Goal: Task Accomplishment & Management: Use online tool/utility

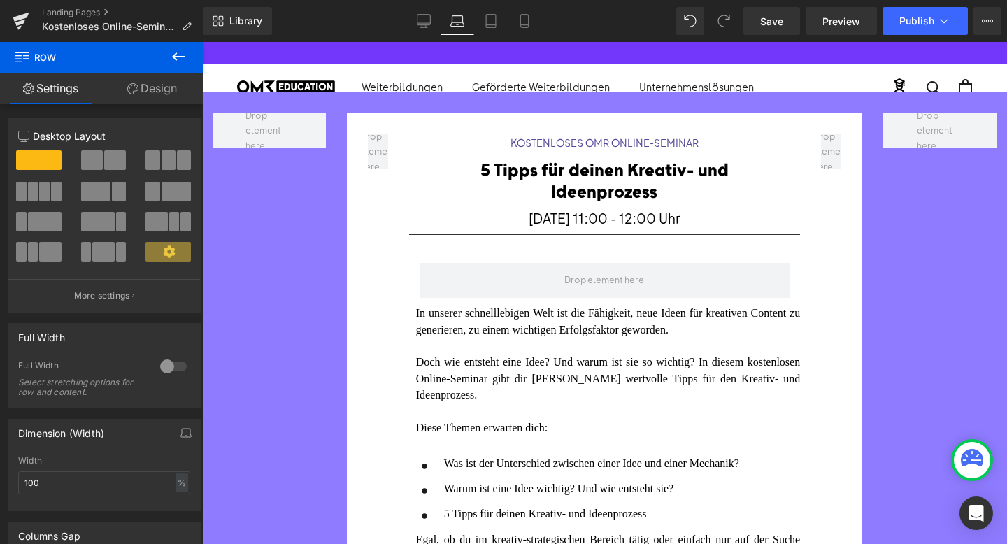
click at [1001, 21] on div "Save Preview Publish Scheduled View Live Page View with current Template Save T…" at bounding box center [872, 21] width 269 height 28
click at [988, 22] on icon at bounding box center [987, 20] width 11 height 11
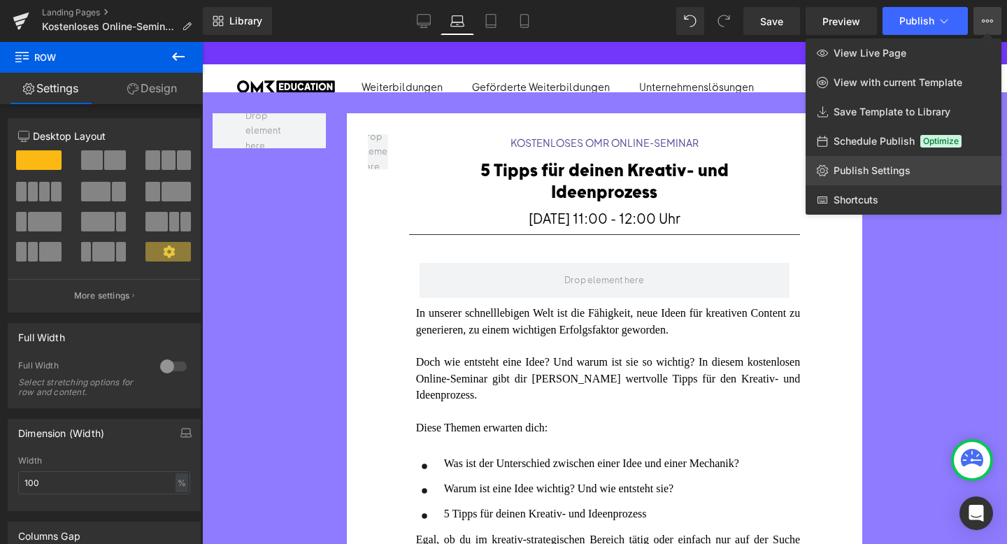
click at [882, 159] on link "Publish Settings" at bounding box center [903, 170] width 196 height 29
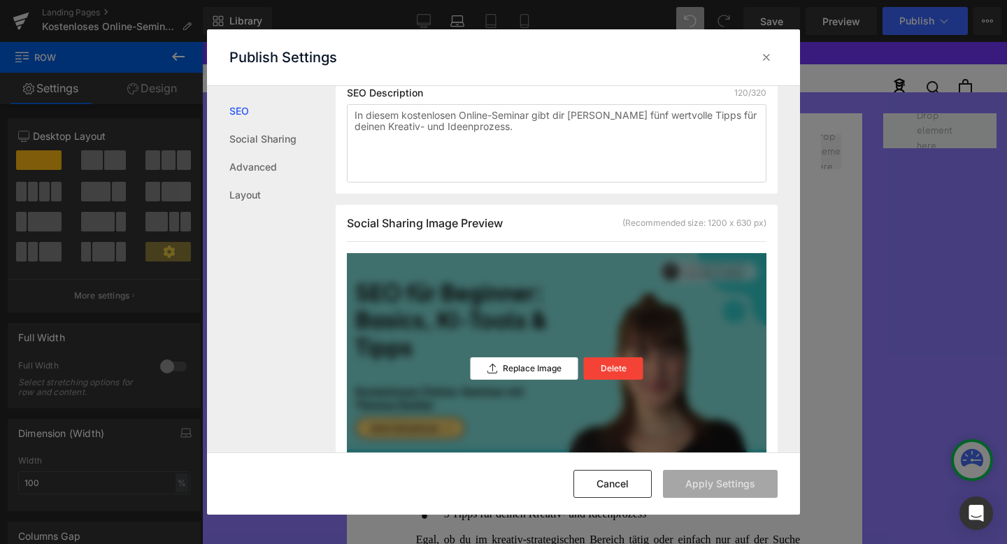
scroll to position [380, 0]
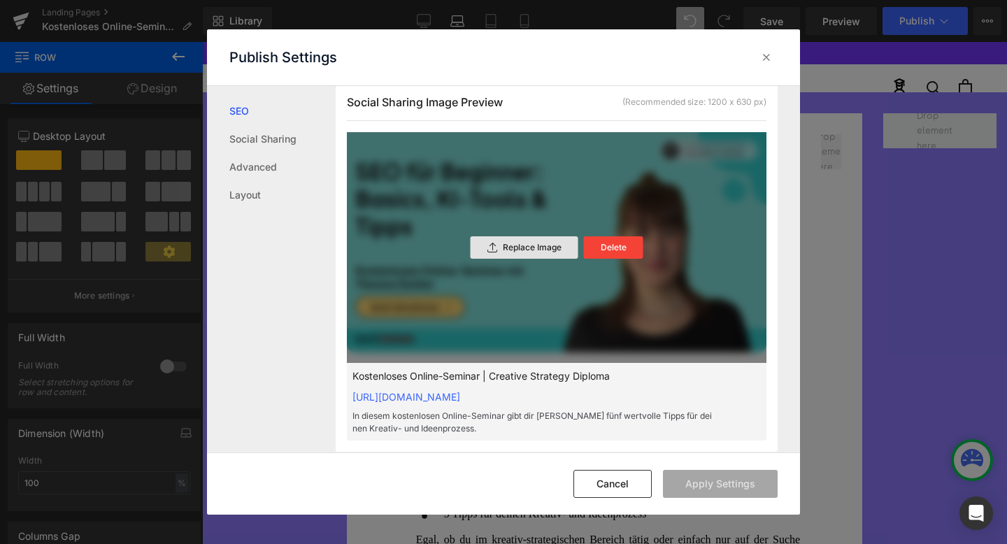
click at [547, 255] on div "Replace Image" at bounding box center [525, 247] width 108 height 22
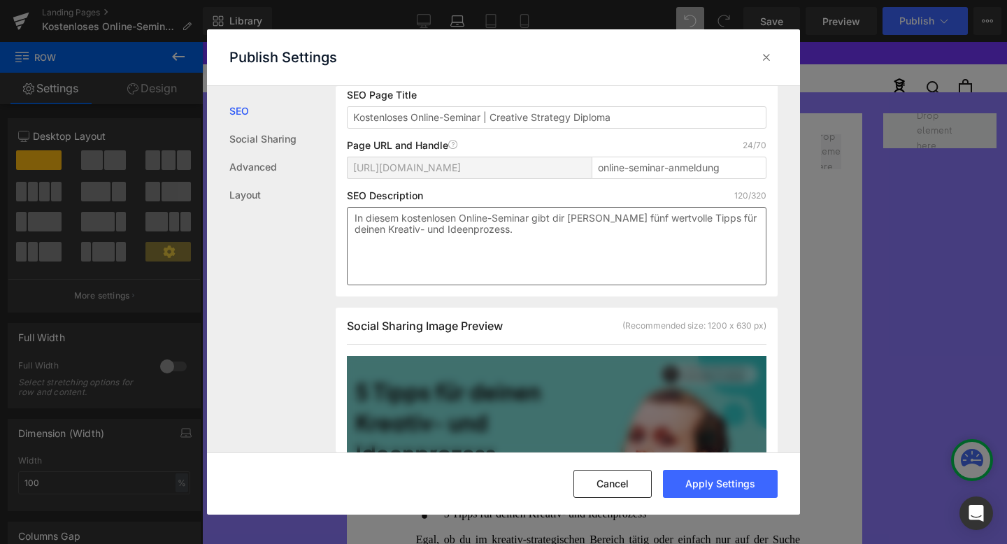
scroll to position [147, 0]
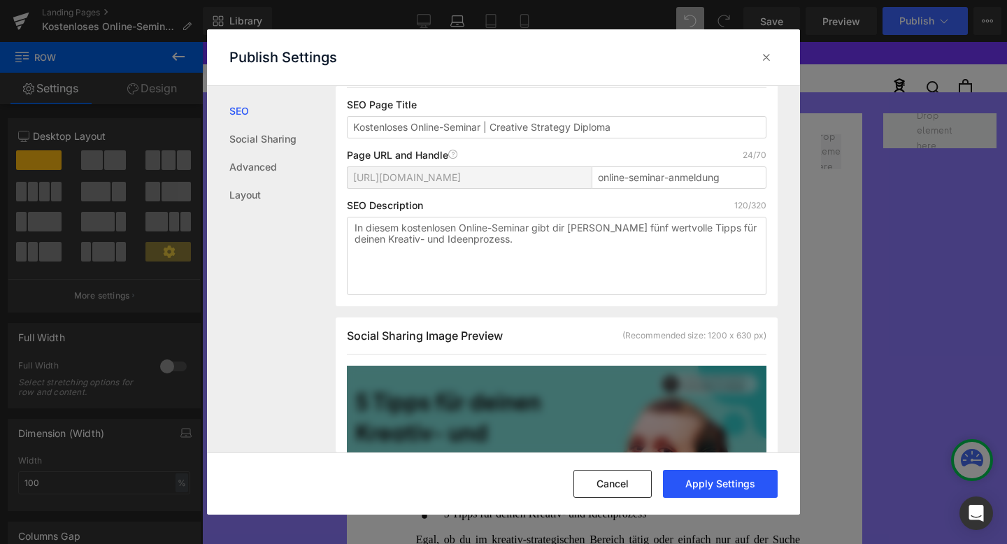
click at [717, 478] on button "Apply Settings" at bounding box center [720, 484] width 115 height 28
click at [626, 487] on button "Cancel" at bounding box center [612, 484] width 78 height 28
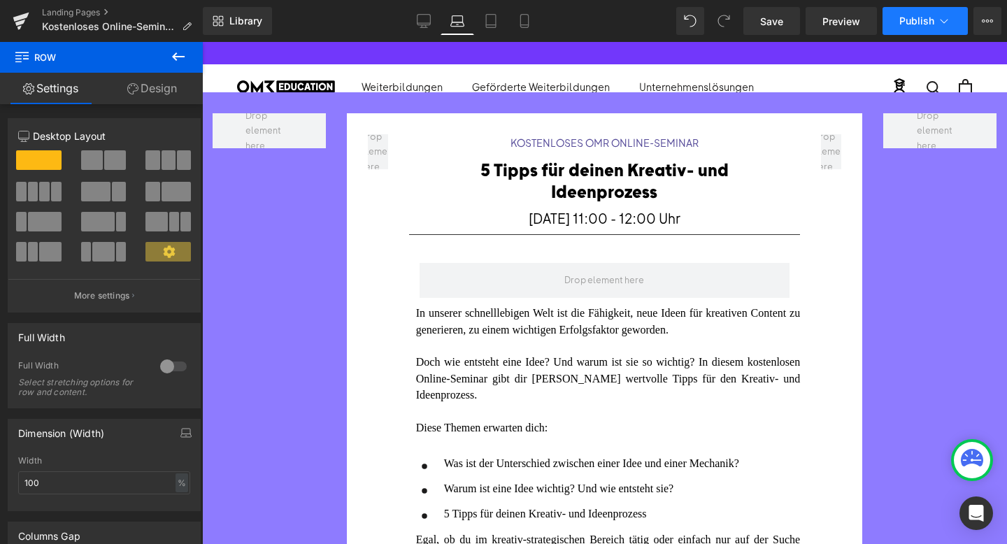
click at [919, 20] on span "Publish" at bounding box center [916, 20] width 35 height 11
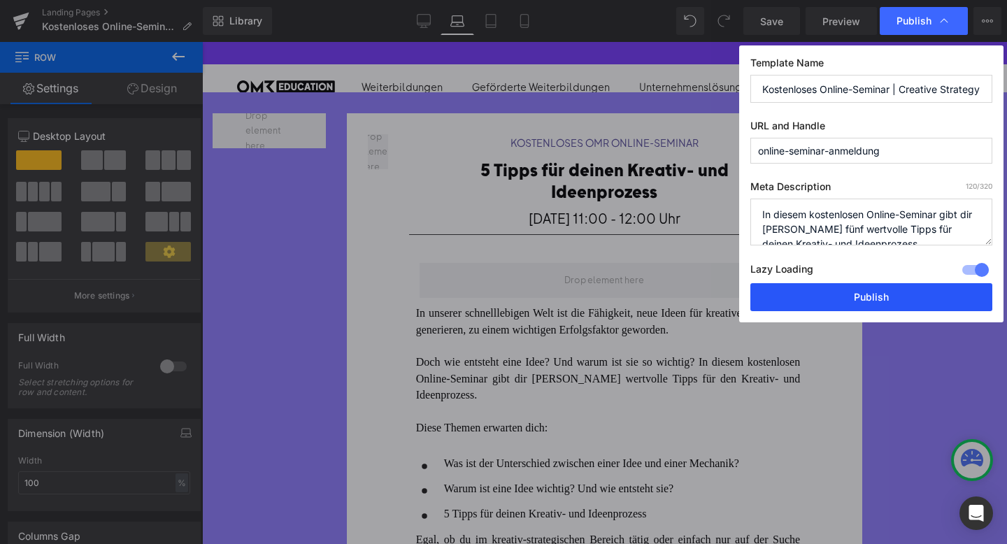
click at [825, 301] on button "Publish" at bounding box center [871, 297] width 242 height 28
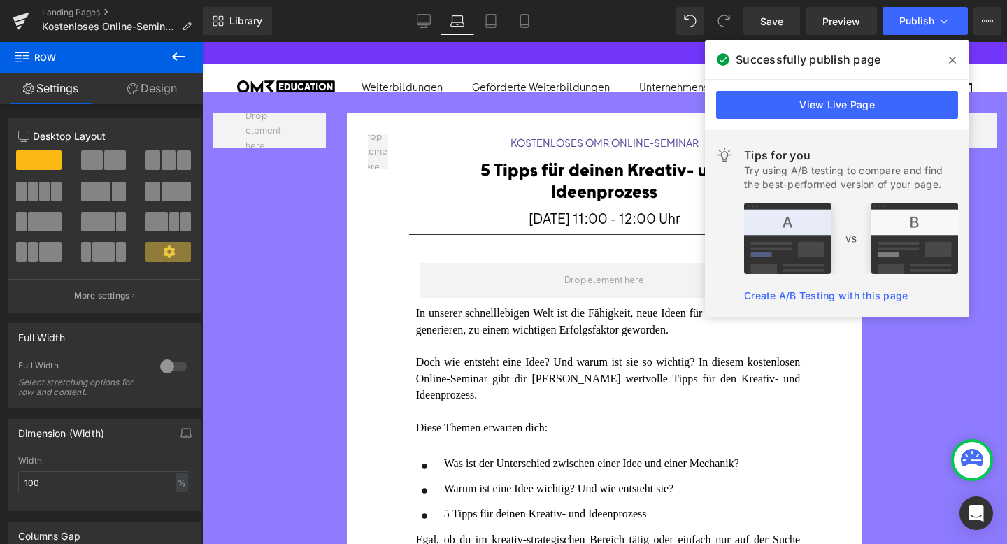
click at [313, 327] on div "KOSTENLOSES OMR ONLINE-SEMINAR Heading 5 Tipps für deinen Kreativ- und Ideenpro…" at bounding box center [604, 446] width 805 height 709
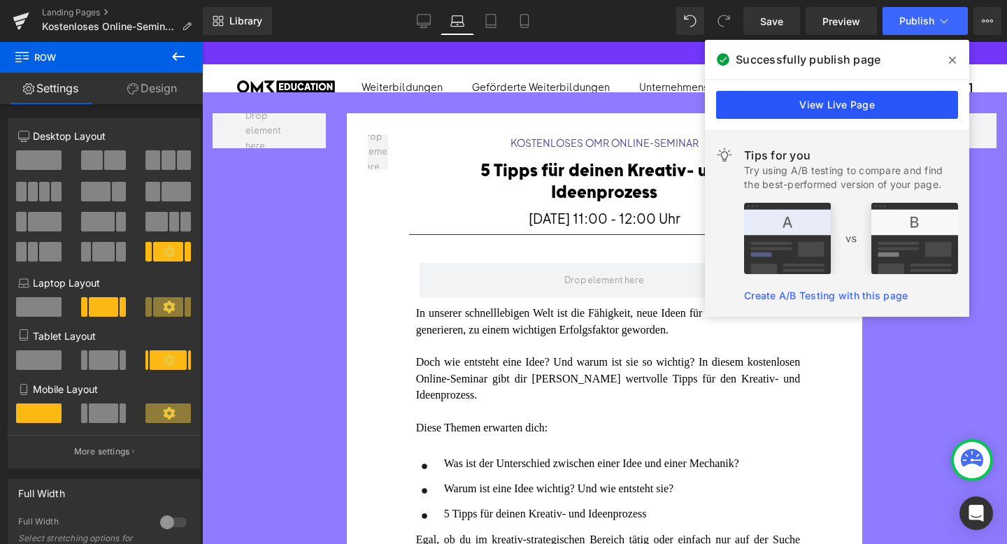
click at [832, 110] on link "View Live Page" at bounding box center [837, 105] width 242 height 28
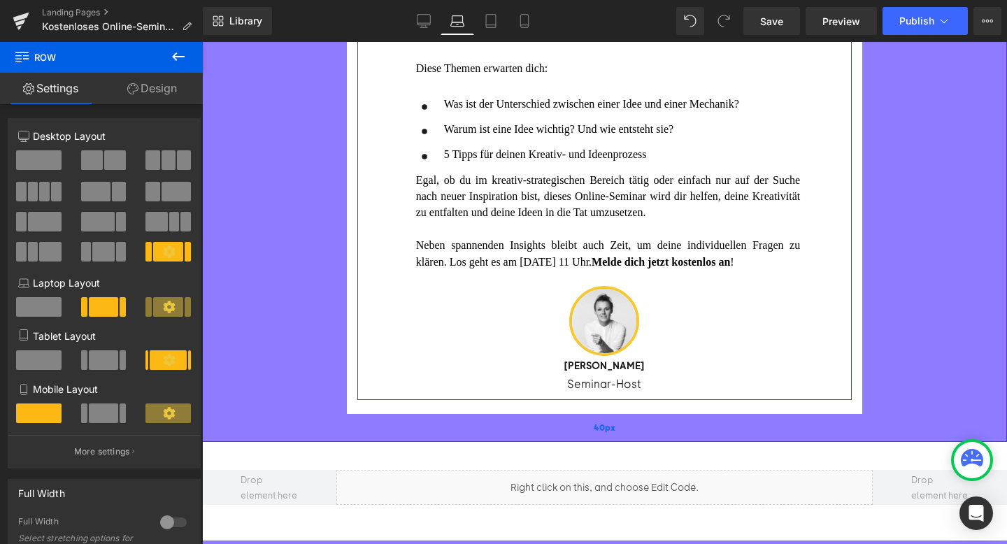
scroll to position [450, 0]
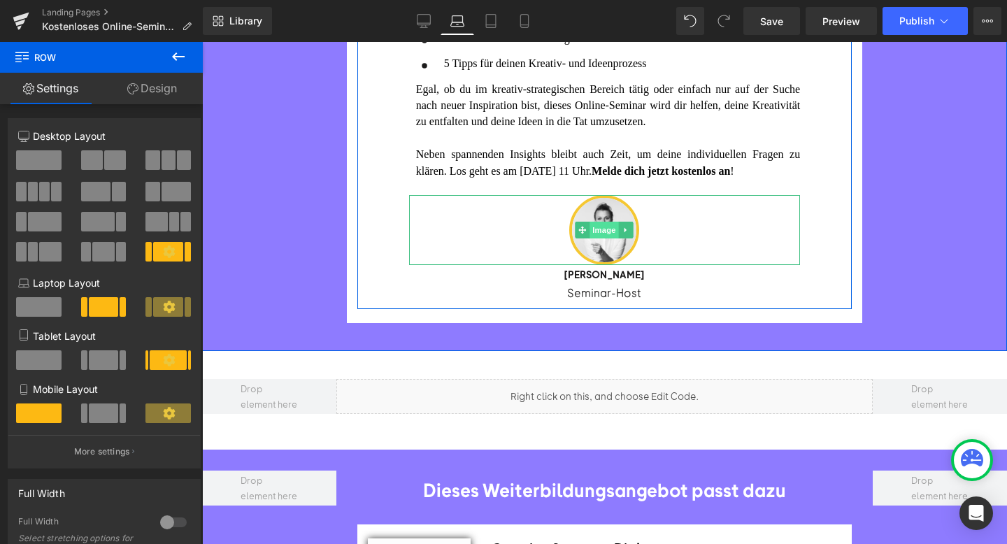
click at [606, 235] on span "Image" at bounding box center [604, 230] width 29 height 17
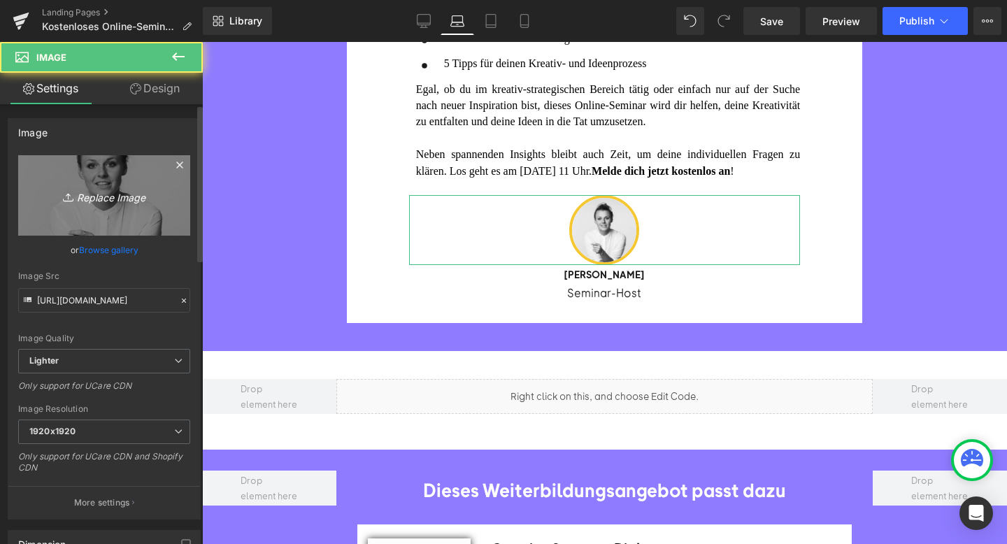
click at [83, 177] on link "Replace Image" at bounding box center [104, 195] width 172 height 80
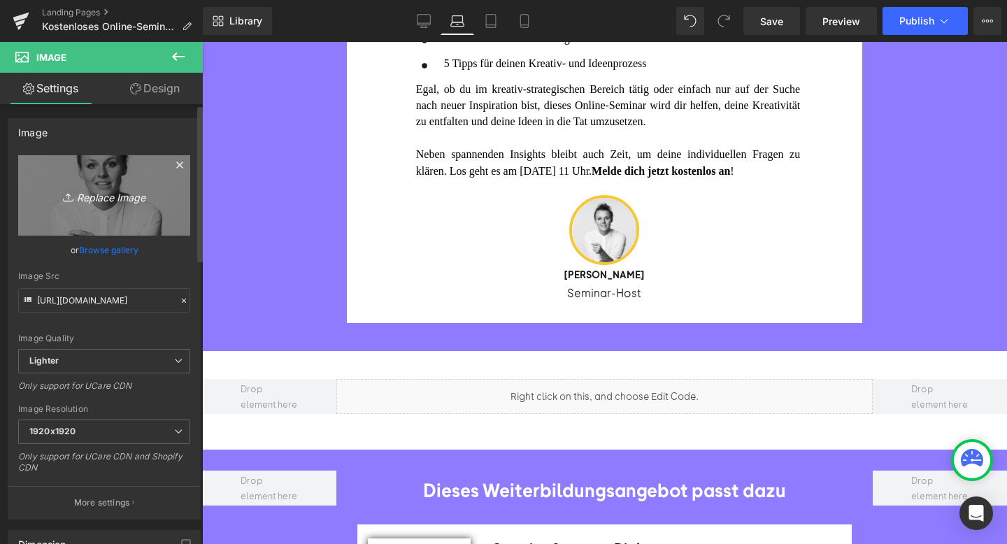
type input "C:\fakepath\Speaker-in (11).png"
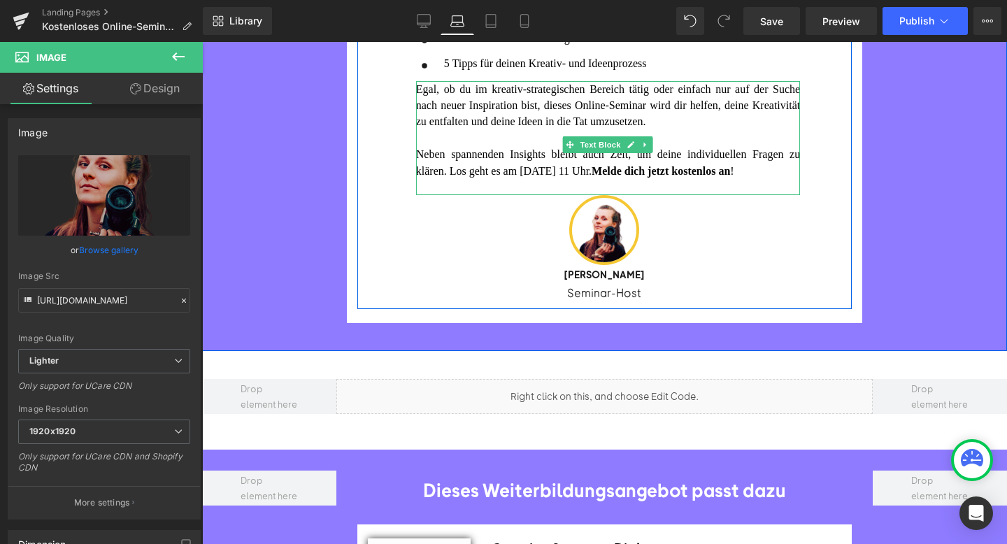
type input "[URL][DOMAIN_NAME]"
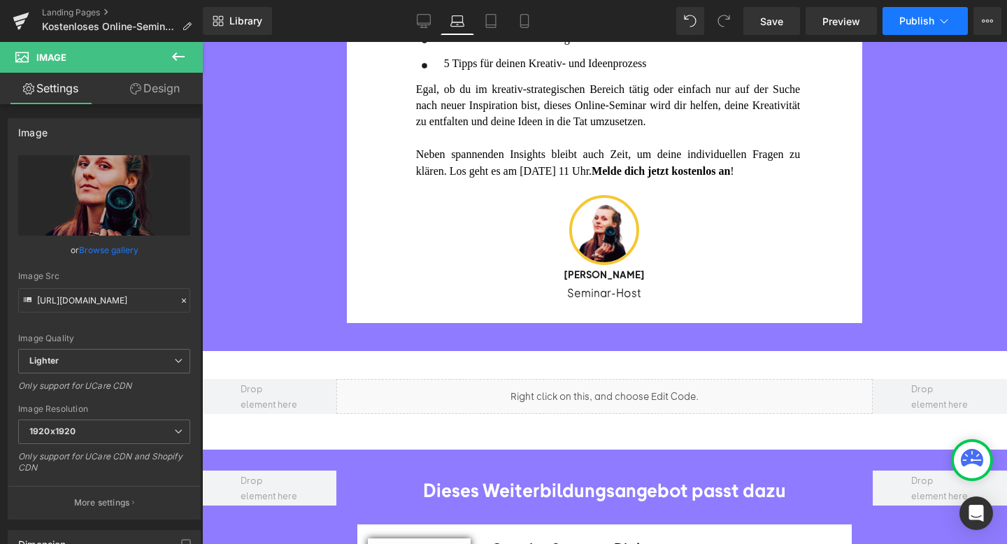
click at [924, 19] on span "Publish" at bounding box center [916, 20] width 35 height 11
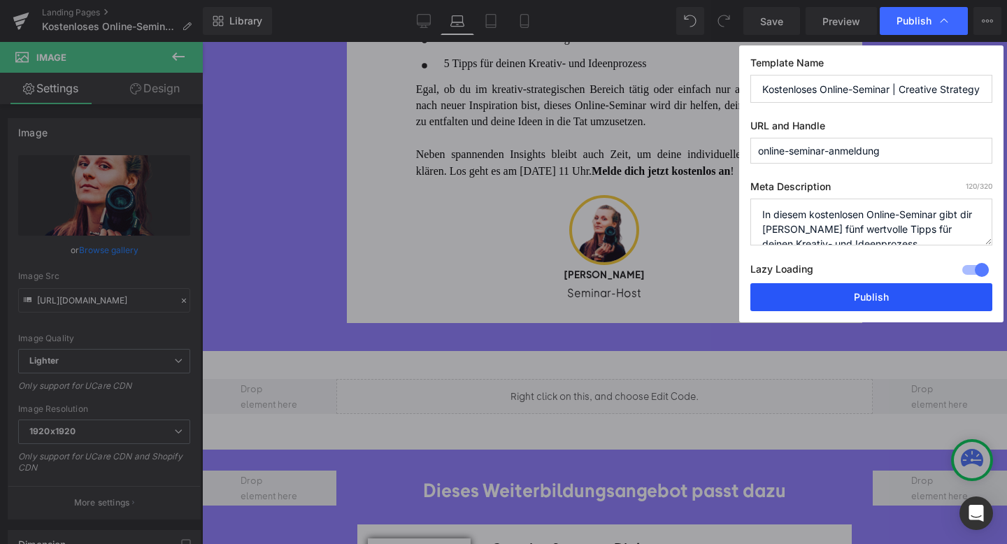
click at [799, 296] on button "Publish" at bounding box center [871, 297] width 242 height 28
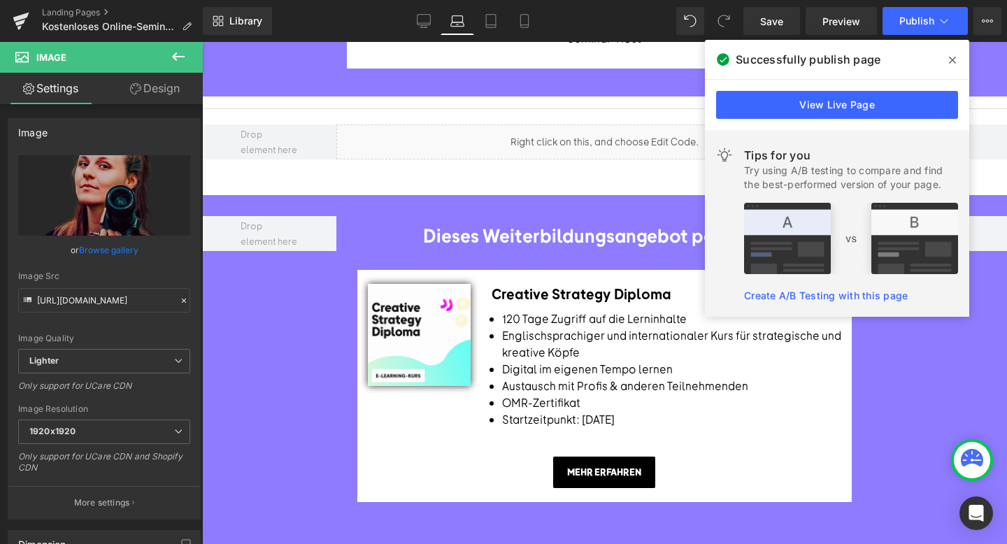
scroll to position [715, 0]
